Goal: Information Seeking & Learning: Understand process/instructions

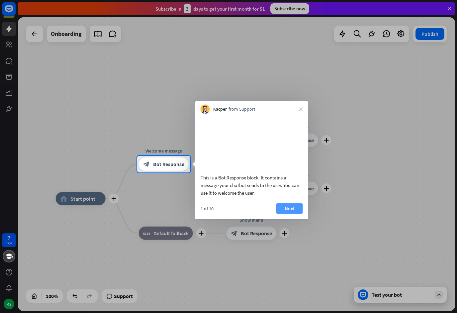
click at [289, 213] on button "Next" at bounding box center [289, 208] width 27 height 11
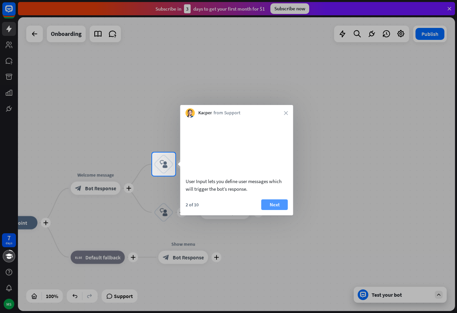
click at [277, 210] on button "Next" at bounding box center [274, 204] width 27 height 11
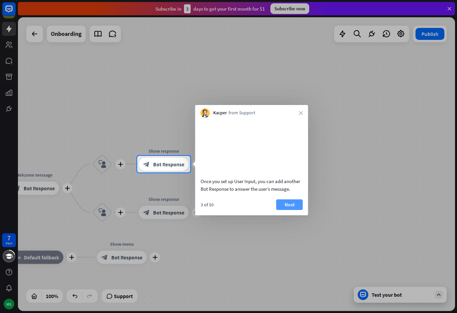
click at [290, 210] on button "Next" at bounding box center [289, 204] width 27 height 11
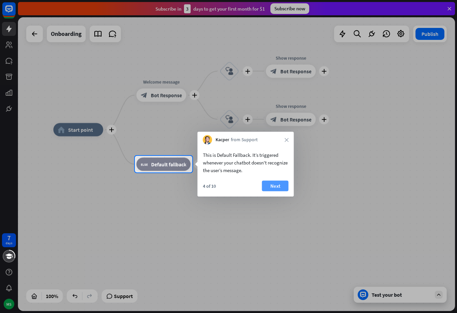
click at [274, 188] on button "Next" at bounding box center [275, 186] width 27 height 11
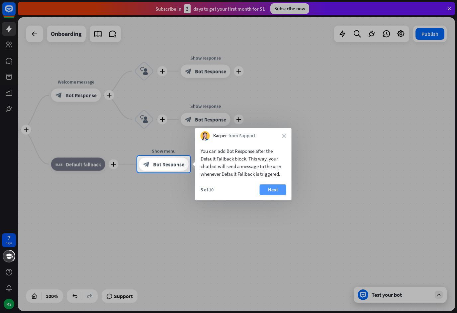
click at [276, 190] on button "Next" at bounding box center [273, 189] width 27 height 11
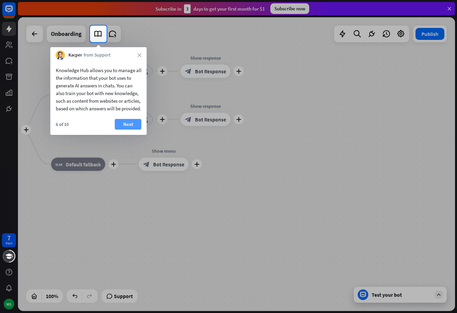
click at [127, 129] on button "Next" at bounding box center [128, 124] width 27 height 11
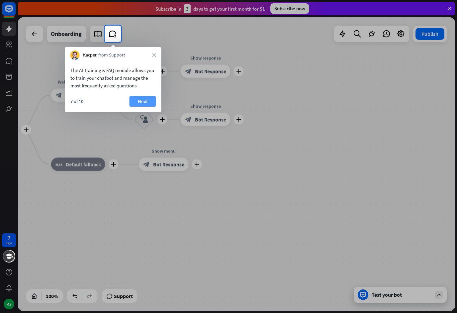
click at [147, 103] on button "Next" at bounding box center [142, 101] width 27 height 11
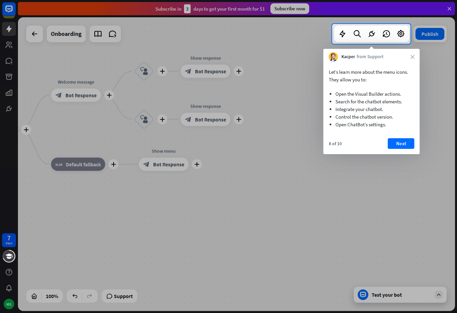
click at [406, 133] on div "Let’s learn more about the menu icons. They allow you to: Open the Visual Build…" at bounding box center [371, 97] width 96 height 73
click at [401, 138] on button "Next" at bounding box center [401, 143] width 27 height 11
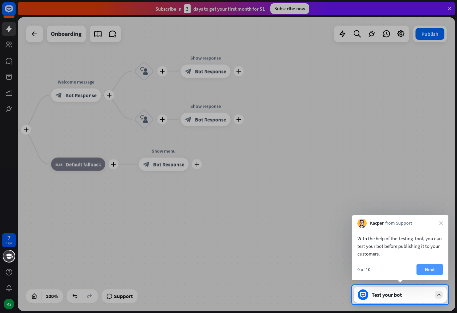
click at [429, 268] on button "Next" at bounding box center [429, 269] width 27 height 11
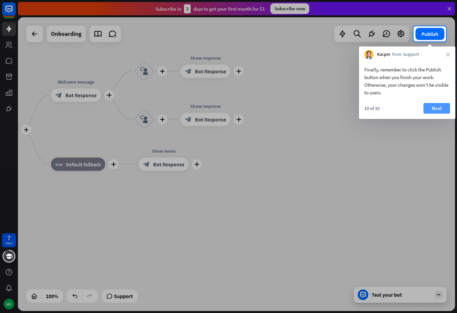
click at [433, 112] on button "Next" at bounding box center [436, 108] width 27 height 11
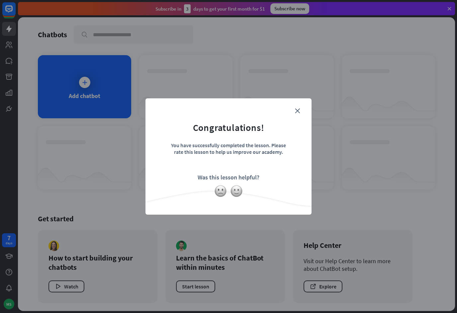
click at [337, 206] on div "close Congratulations! You have successfully completed the lesson. Please rate …" at bounding box center [228, 156] width 457 height 313
click at [238, 188] on img at bounding box center [236, 191] width 13 height 13
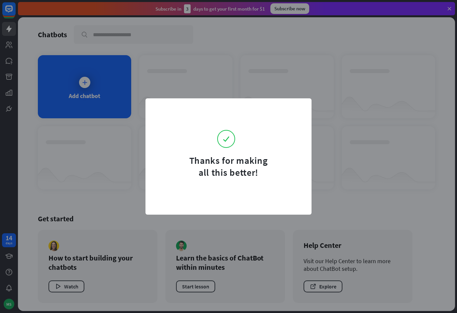
click at [345, 174] on div "Thanks for making all this better!" at bounding box center [228, 156] width 457 height 313
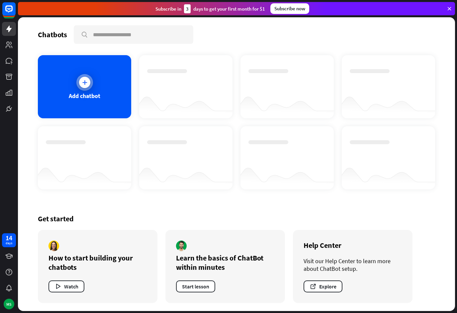
click at [81, 88] on div at bounding box center [84, 82] width 17 height 17
